Goal: Information Seeking & Learning: Learn about a topic

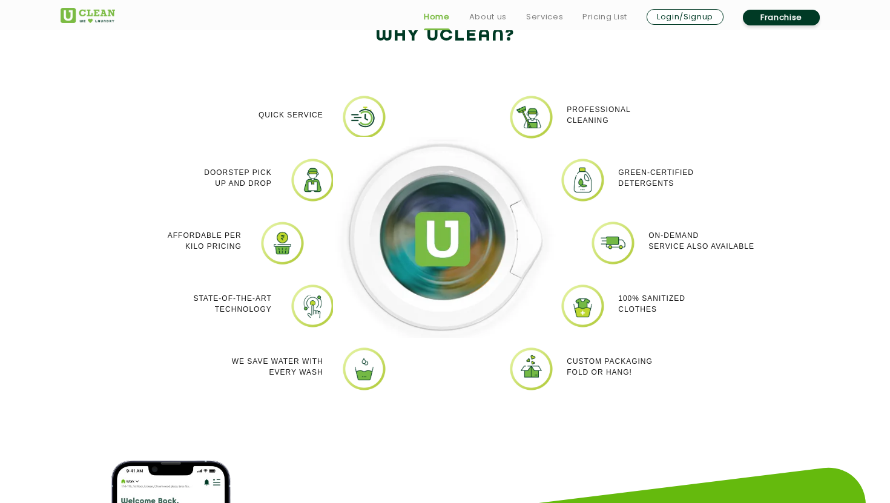
scroll to position [1037, 0]
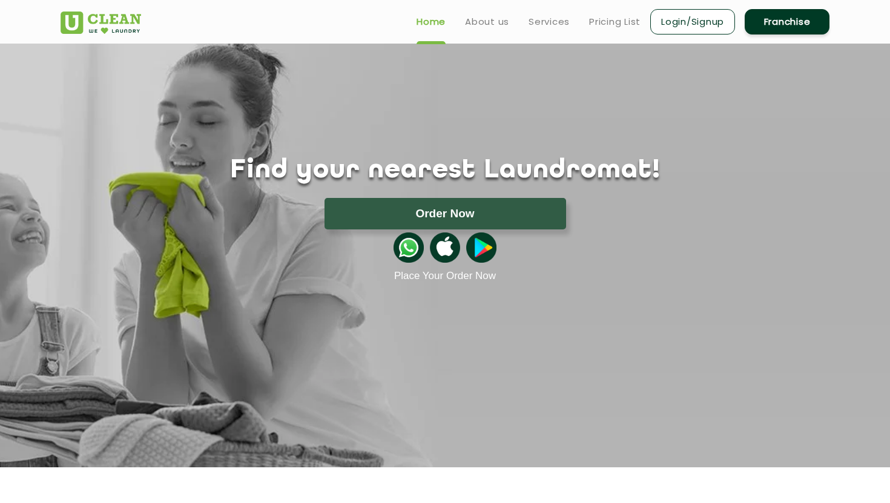
click at [134, 27] on img at bounding box center [101, 23] width 81 height 22
click at [497, 18] on link "About us" at bounding box center [487, 22] width 44 height 15
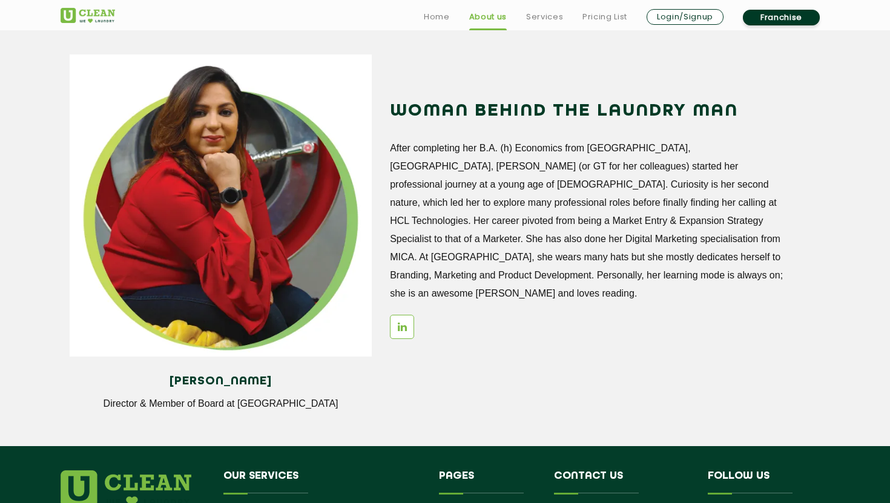
scroll to position [1656, 0]
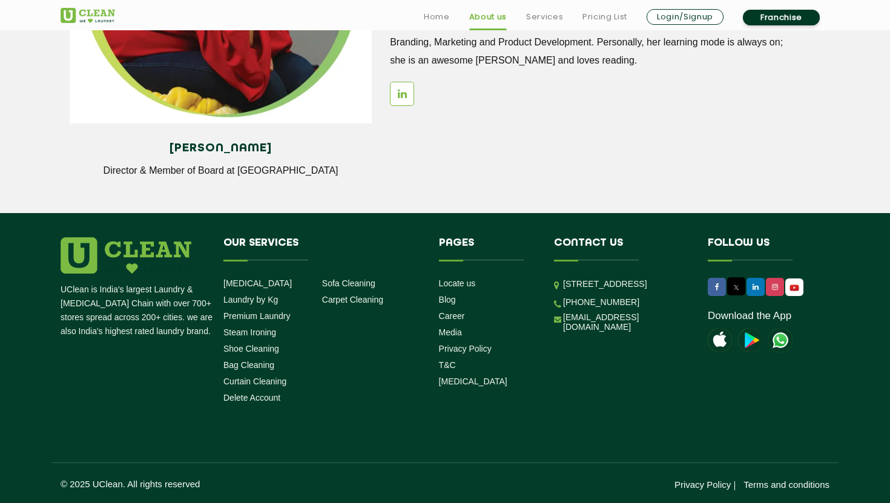
click at [611, 291] on p "[STREET_ADDRESS]" at bounding box center [626, 284] width 127 height 14
click at [452, 318] on link "Career" at bounding box center [452, 316] width 26 height 10
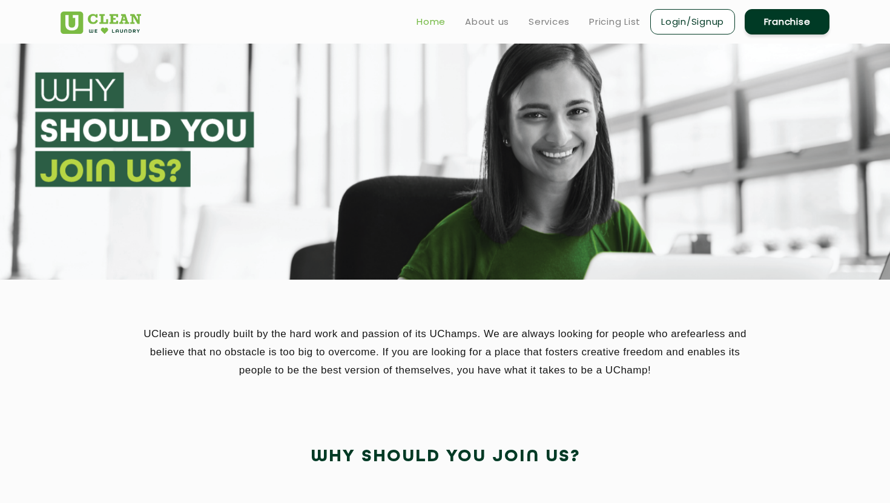
click at [429, 16] on link "Home" at bounding box center [431, 22] width 29 height 15
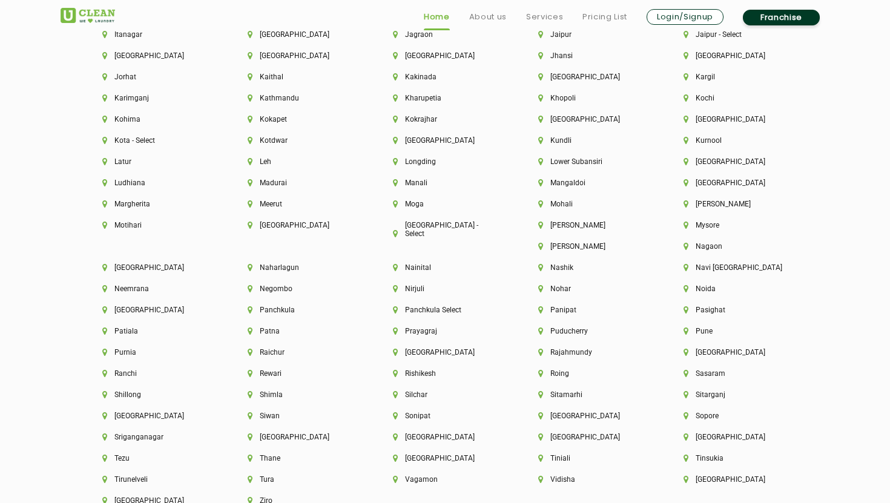
scroll to position [3360, 0]
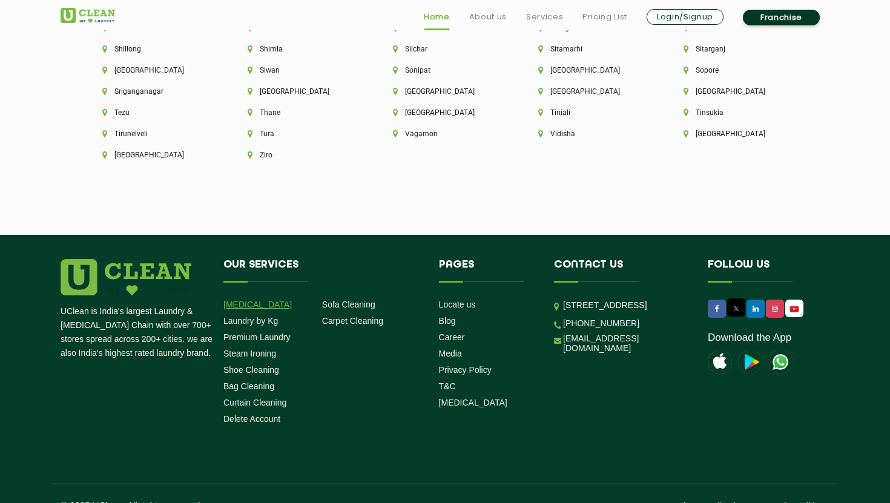
click at [245, 300] on link "[MEDICAL_DATA]" at bounding box center [257, 305] width 68 height 10
